Goal: Information Seeking & Learning: Compare options

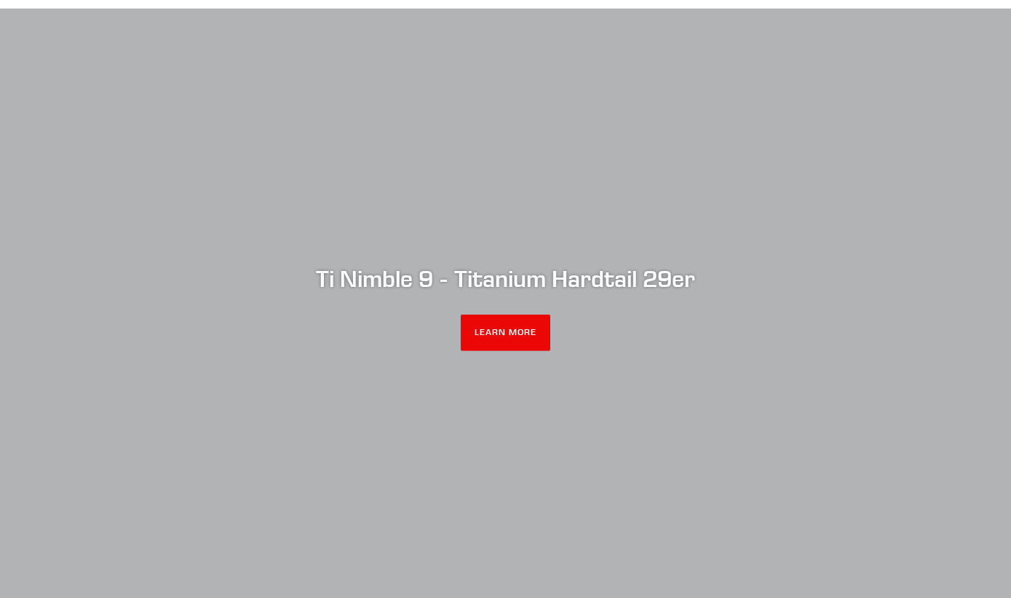
scroll to position [151, 0]
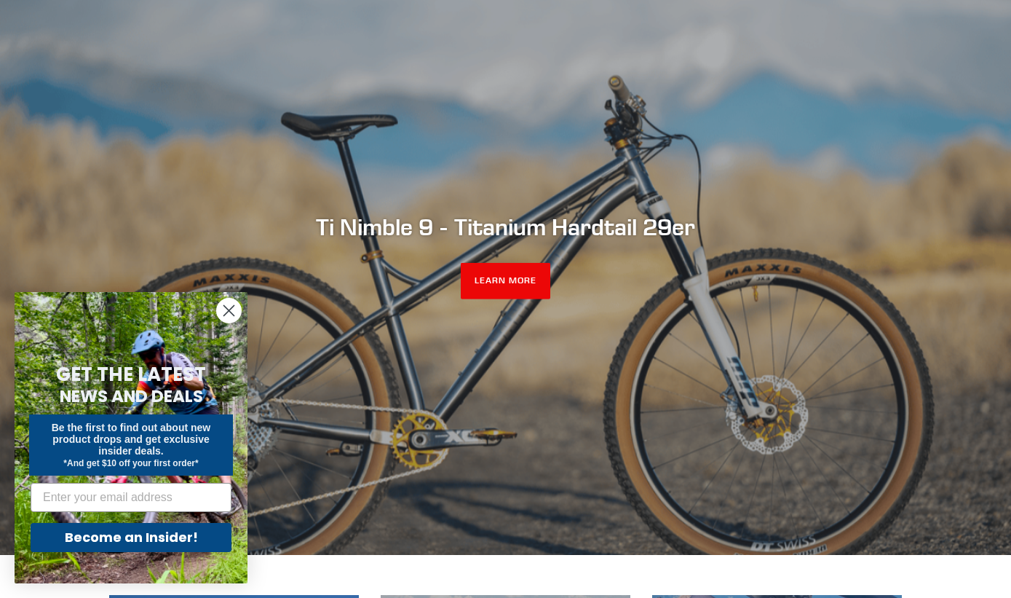
click at [218, 315] on circle "Close dialog" at bounding box center [229, 311] width 24 height 24
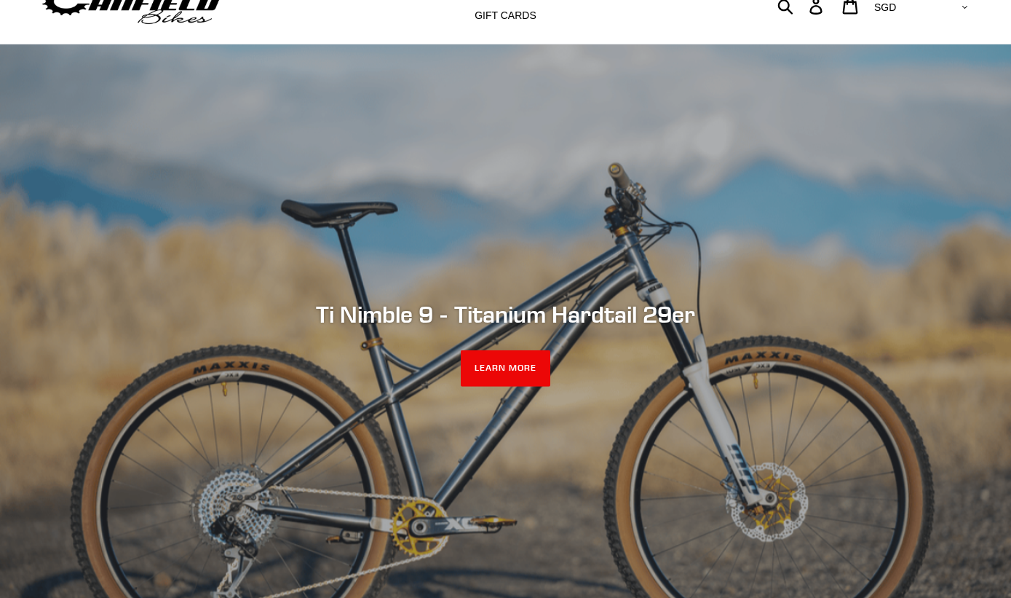
scroll to position [0, 0]
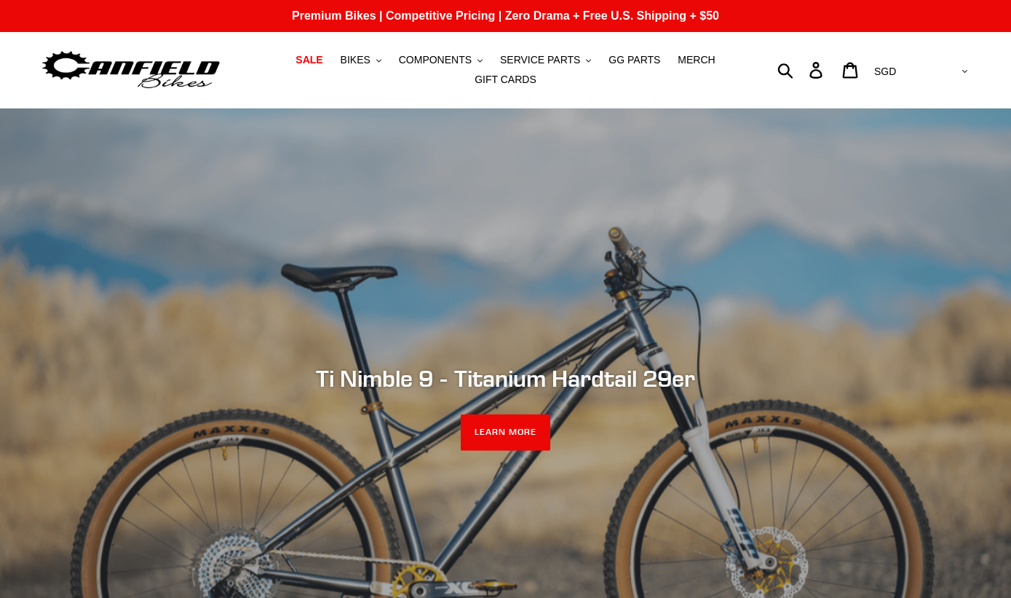
click at [366, 46] on nav "SALE BIKES .cls-1{fill:#231f20} SHOP ALL BIKES SHOP DEMO BIKES - On SALE Now! J…" at bounding box center [506, 70] width 466 height 76
click at [369, 62] on span "BIKES" at bounding box center [356, 60] width 30 height 12
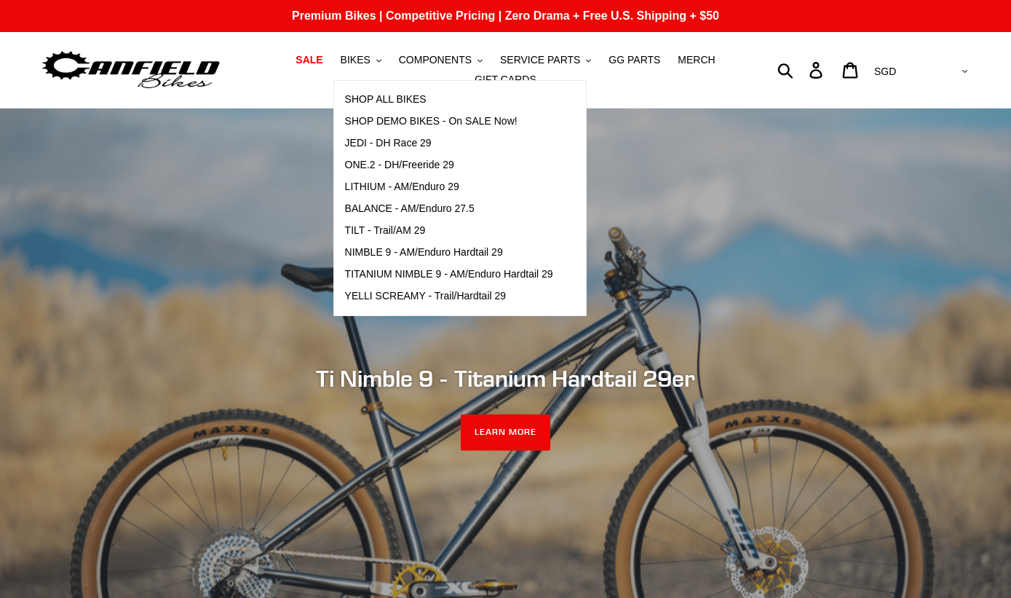
click at [425, 138] on span "JEDI - DH Race 29" at bounding box center [388, 143] width 87 height 12
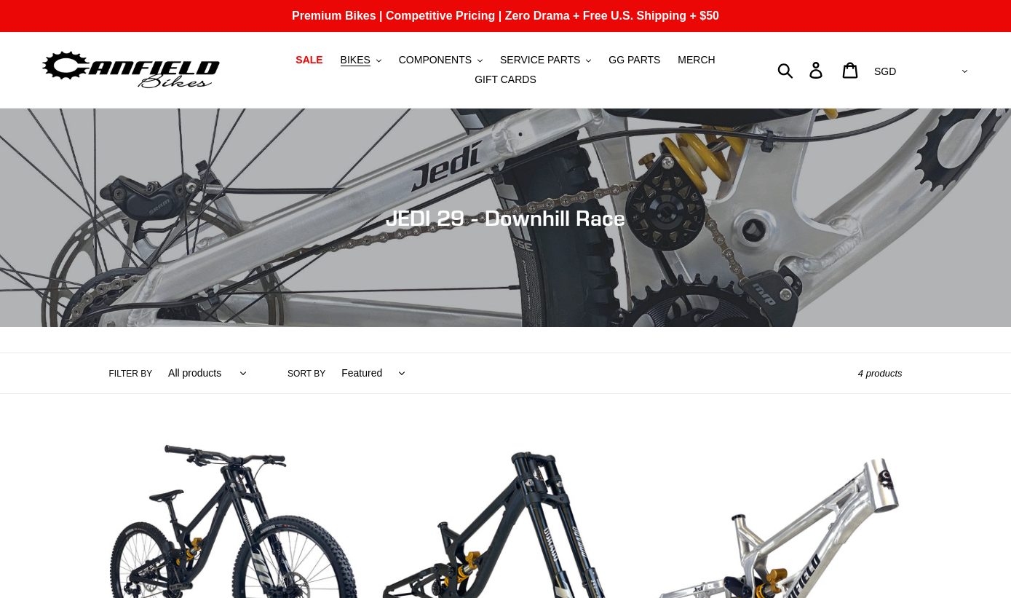
click at [365, 52] on button "BIKES .cls-1{fill:#231f20}" at bounding box center [360, 60] width 55 height 20
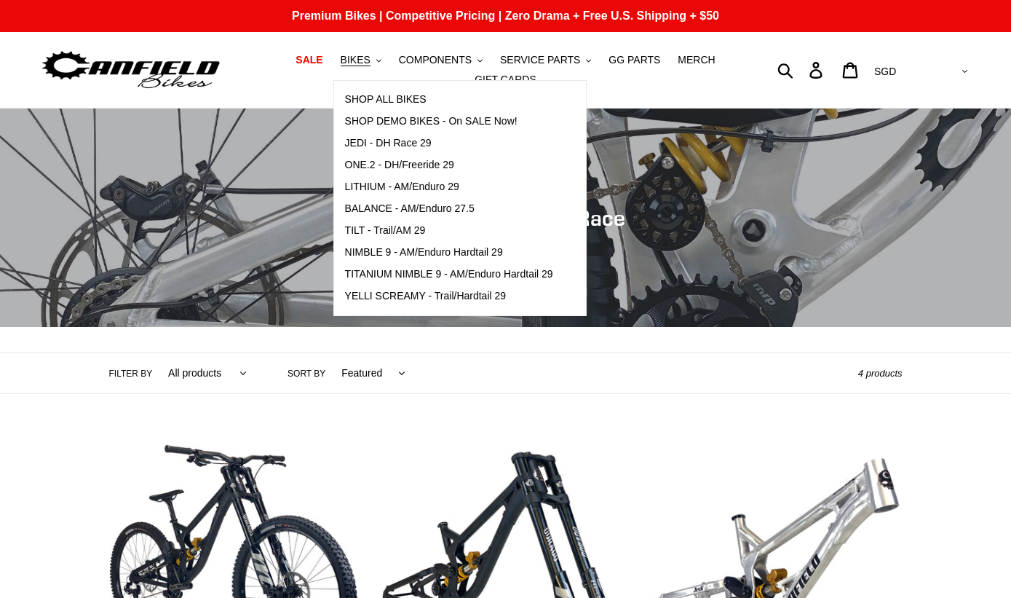
click at [356, 161] on span "ONE.2 - DH/Freeride 29" at bounding box center [399, 165] width 109 height 12
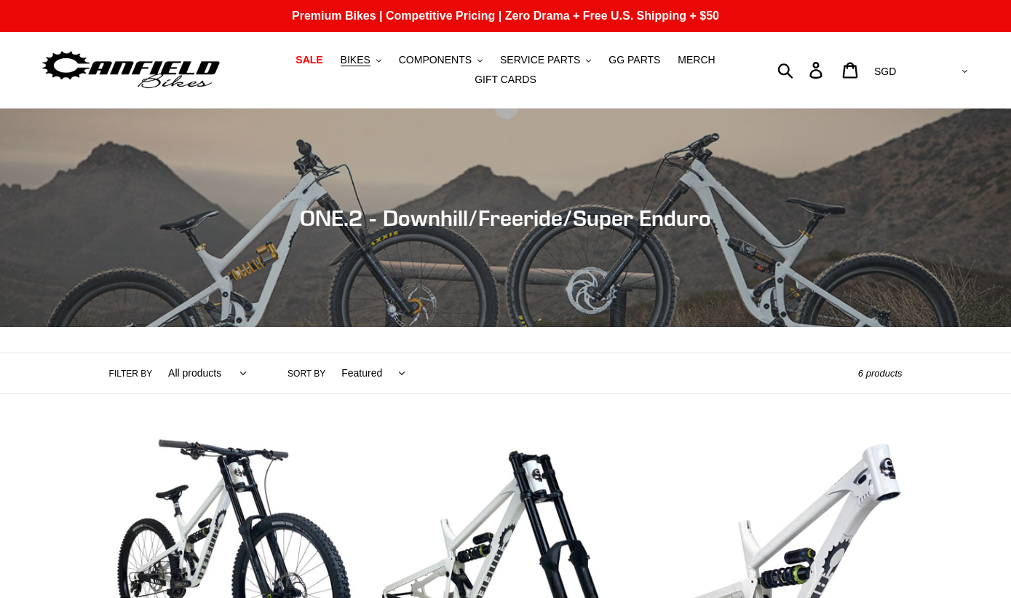
click at [361, 68] on button "BIKES .cls-1{fill:#231f20}" at bounding box center [360, 60] width 55 height 20
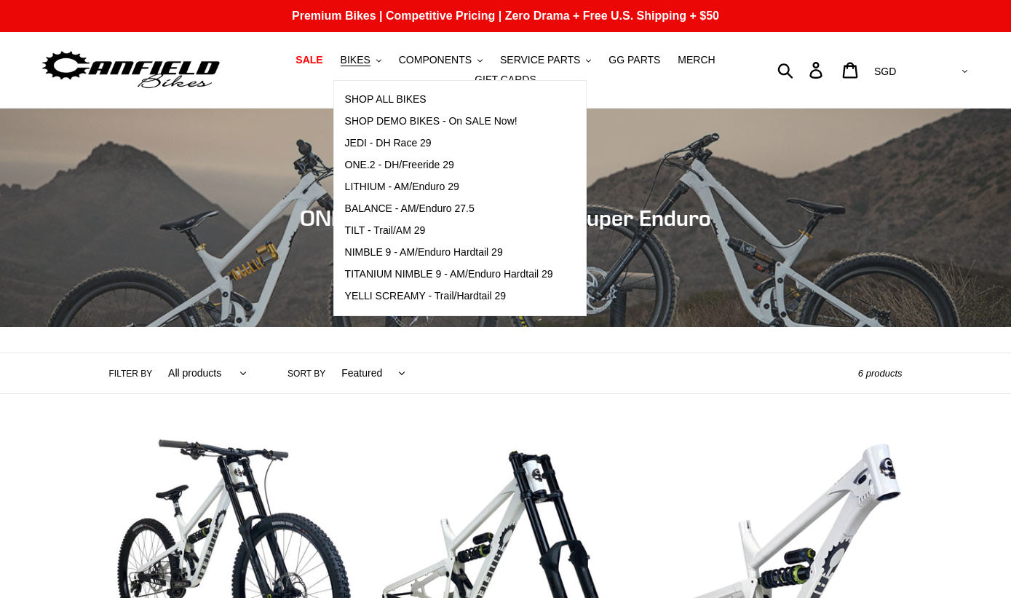
click at [352, 301] on span "YELLI SCREAMY - Trail/Hardtail 29" at bounding box center [426, 296] width 162 height 12
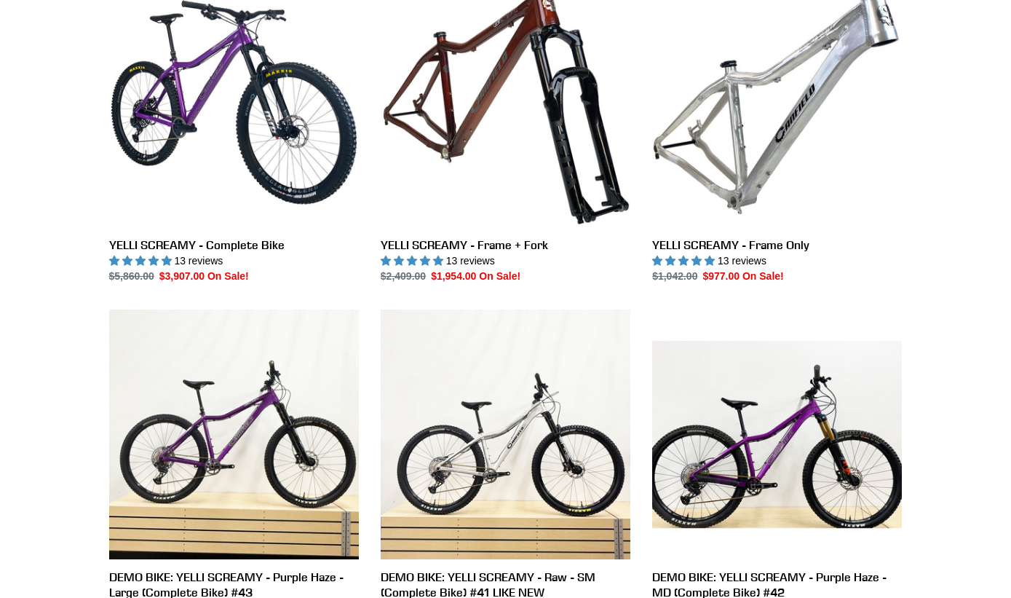
scroll to position [438, 0]
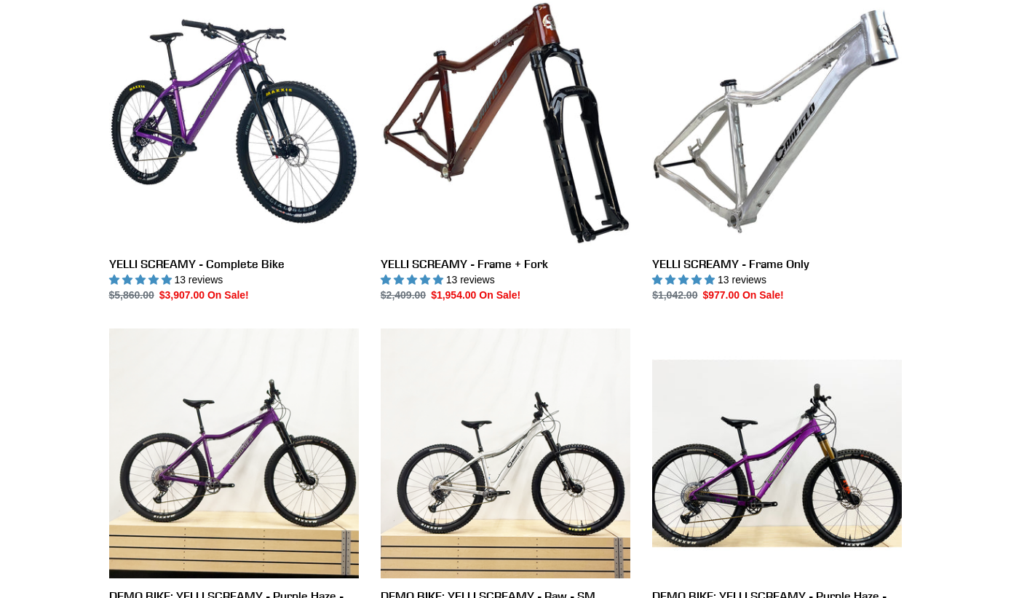
click at [799, 267] on link "YELLI SCREAMY - Frame Only" at bounding box center [777, 149] width 250 height 307
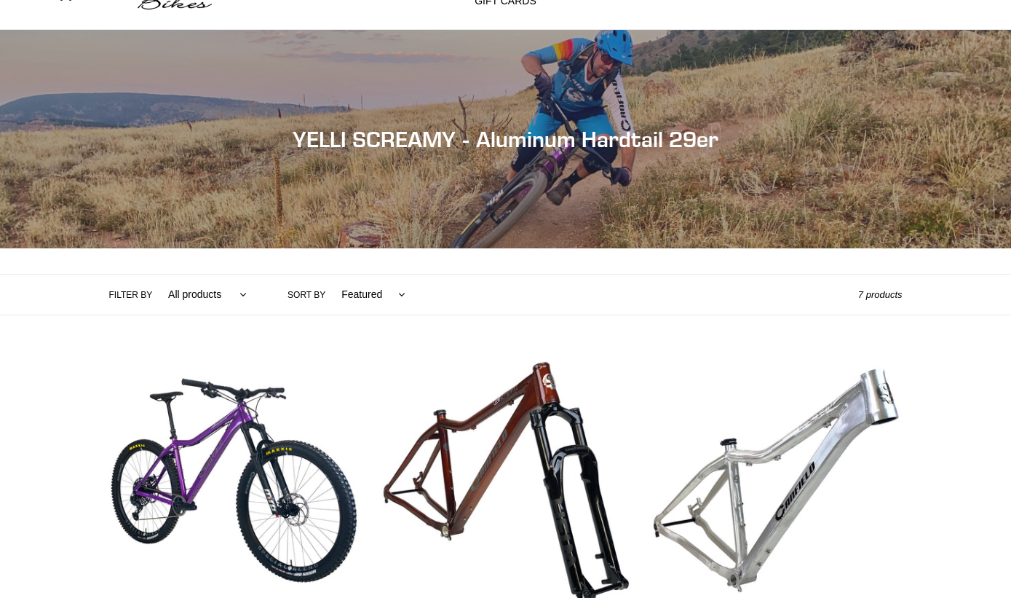
scroll to position [0, 0]
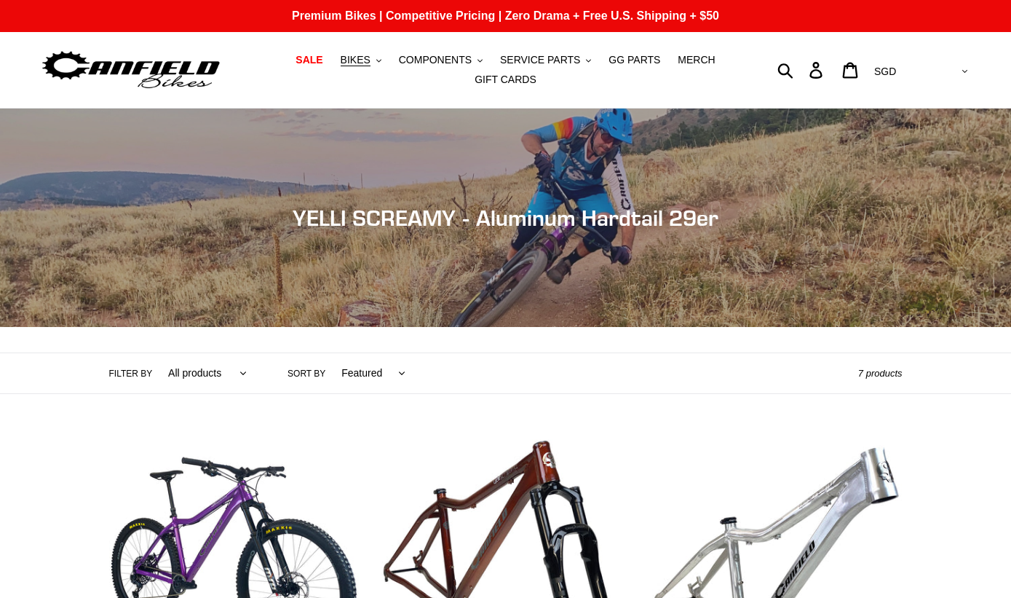
click at [362, 62] on span "BIKES" at bounding box center [356, 60] width 30 height 12
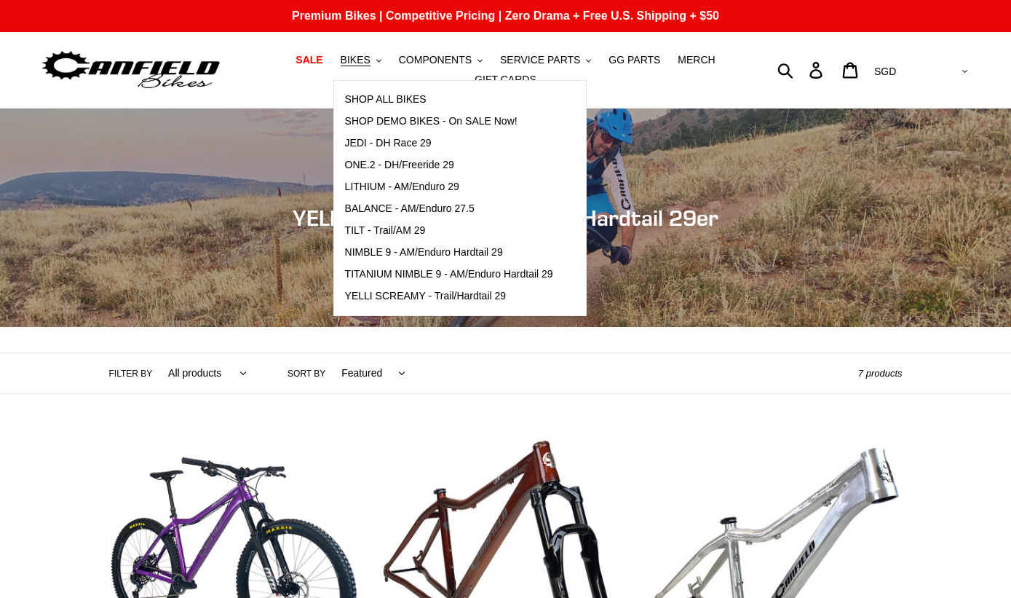
click at [553, 280] on span "TITANIUM NIMBLE 9 - AM/Enduro Hardtail 29" at bounding box center [449, 274] width 208 height 12
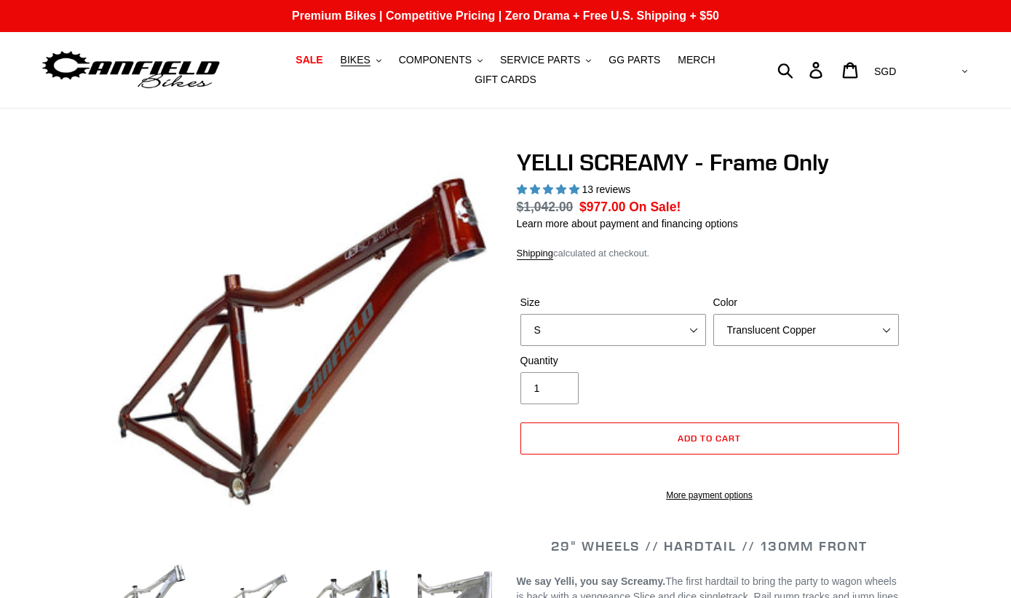
select select "highest-rating"
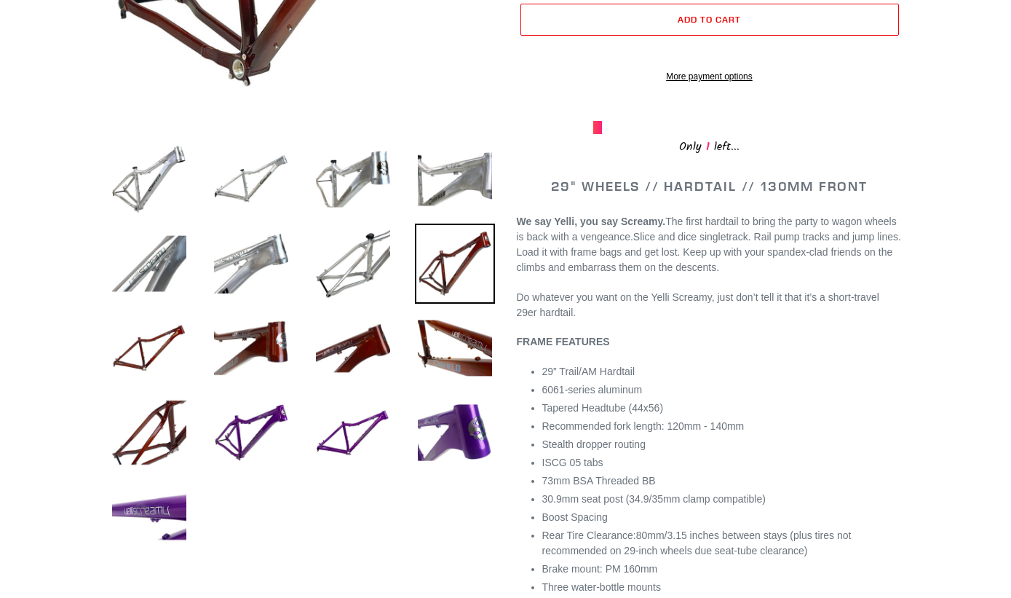
scroll to position [419, 0]
click at [140, 180] on img at bounding box center [149, 179] width 80 height 80
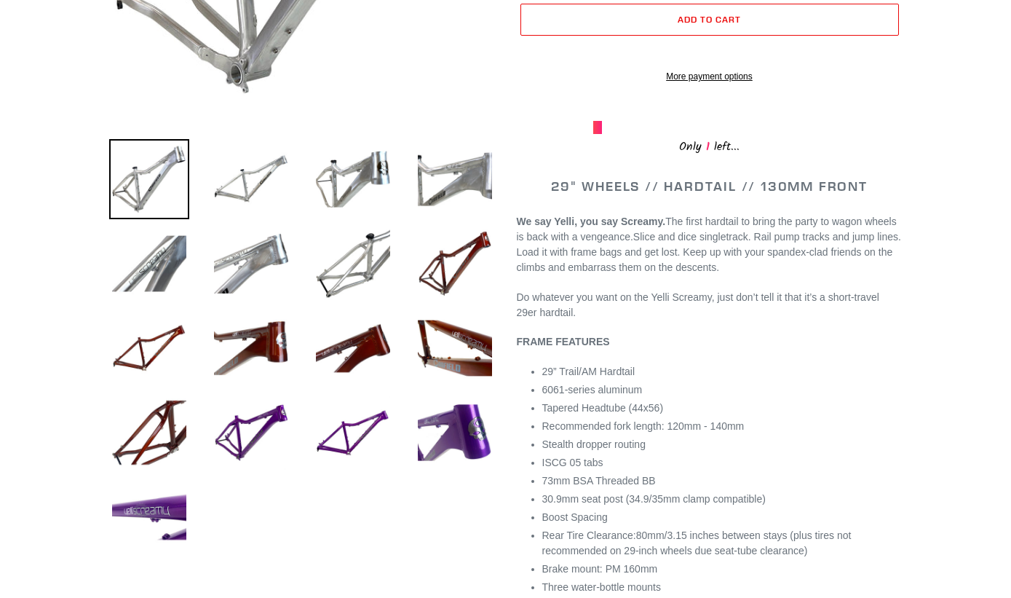
click at [218, 199] on img at bounding box center [251, 179] width 80 height 80
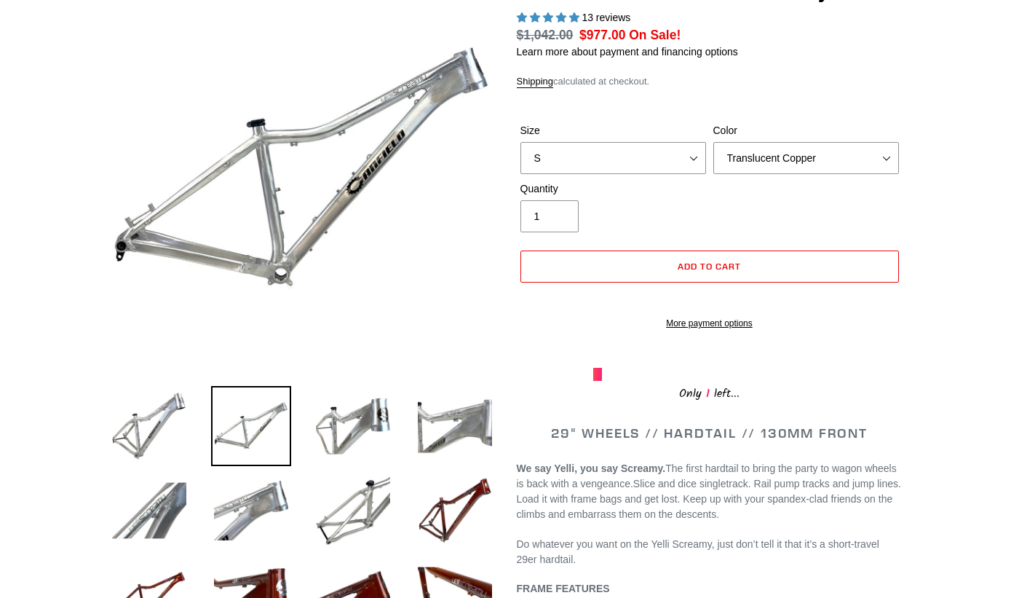
scroll to position [165, 0]
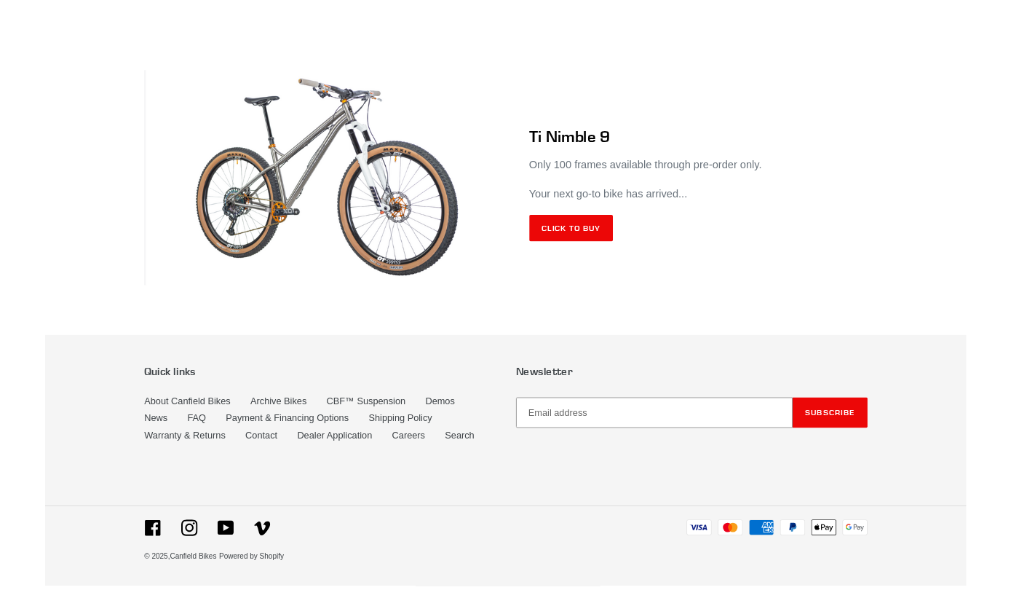
scroll to position [8704, 0]
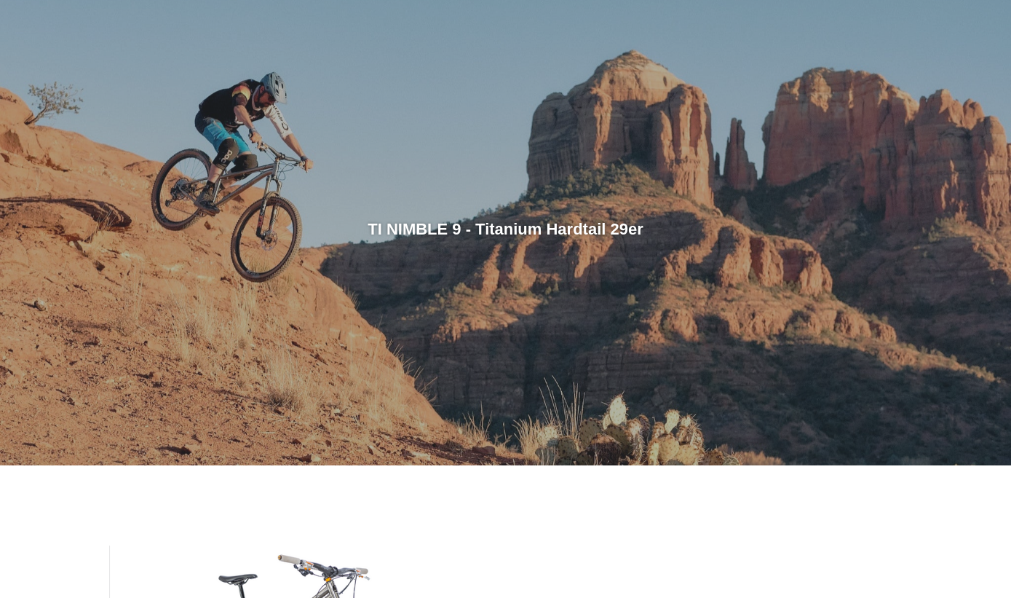
scroll to position [0, 0]
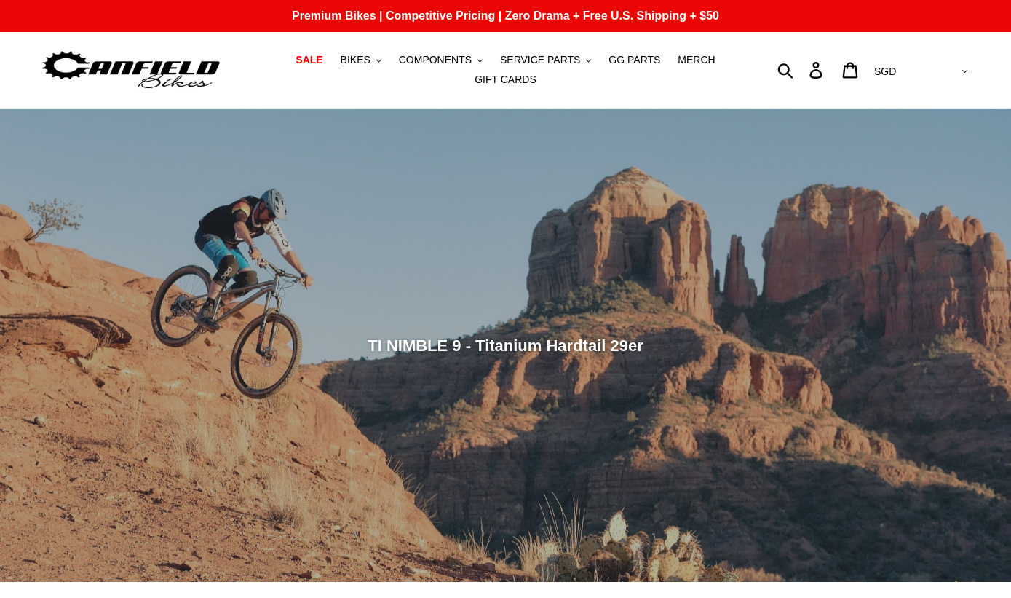
click at [371, 66] on span "BIKES" at bounding box center [356, 60] width 30 height 12
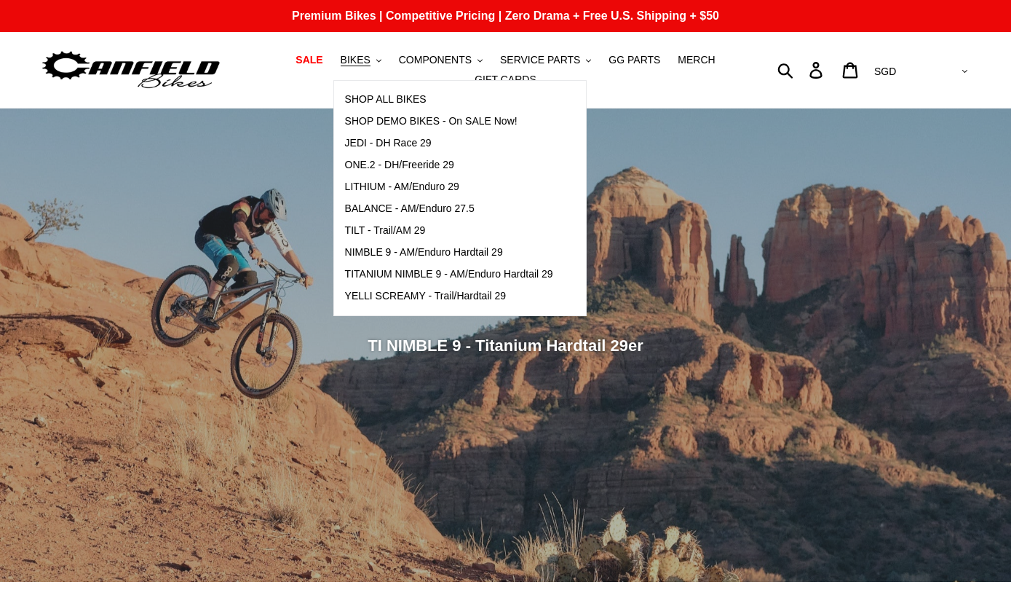
click at [503, 251] on span "NIMBLE 9 - AM/Enduro Hardtail 29" at bounding box center [424, 252] width 158 height 12
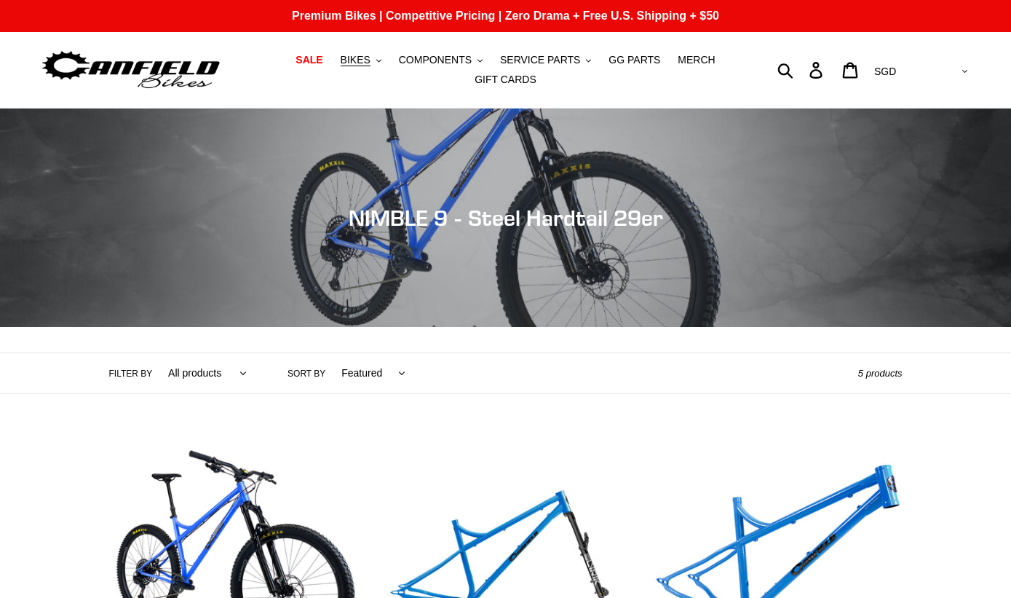
click at [361, 58] on span "BIKES" at bounding box center [356, 60] width 30 height 12
